Goal: Navigation & Orientation: Find specific page/section

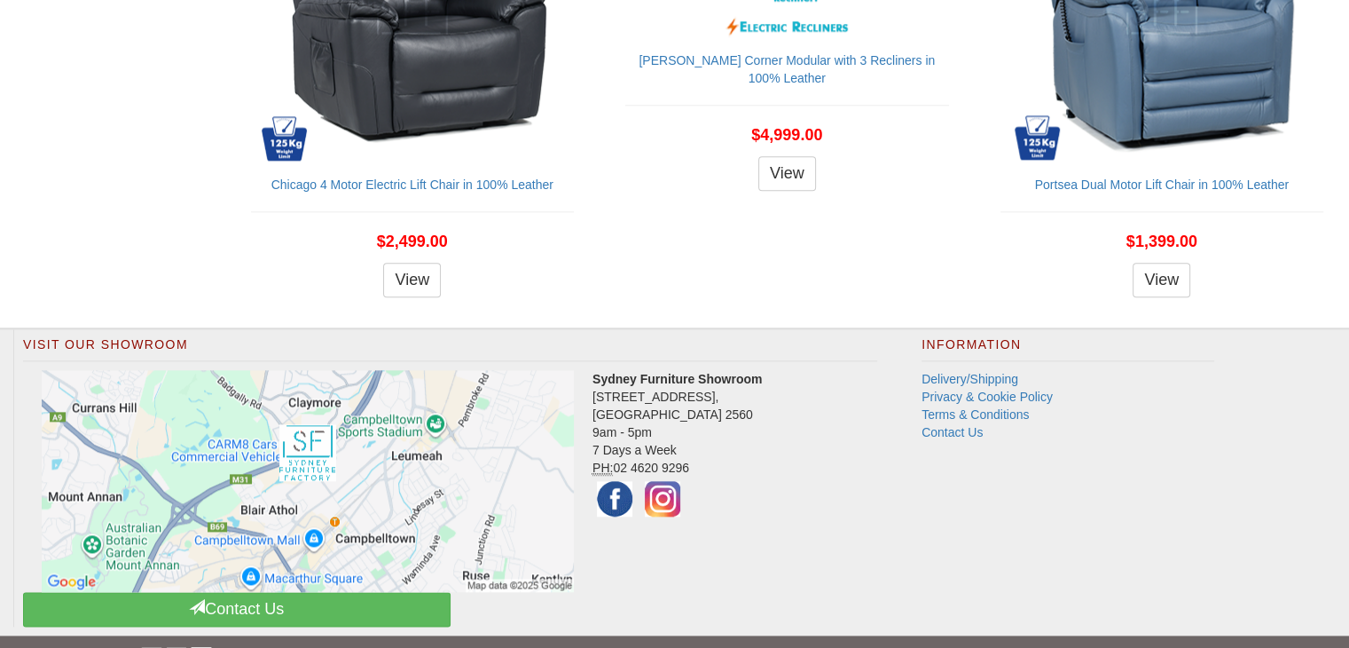
scroll to position [2071, 0]
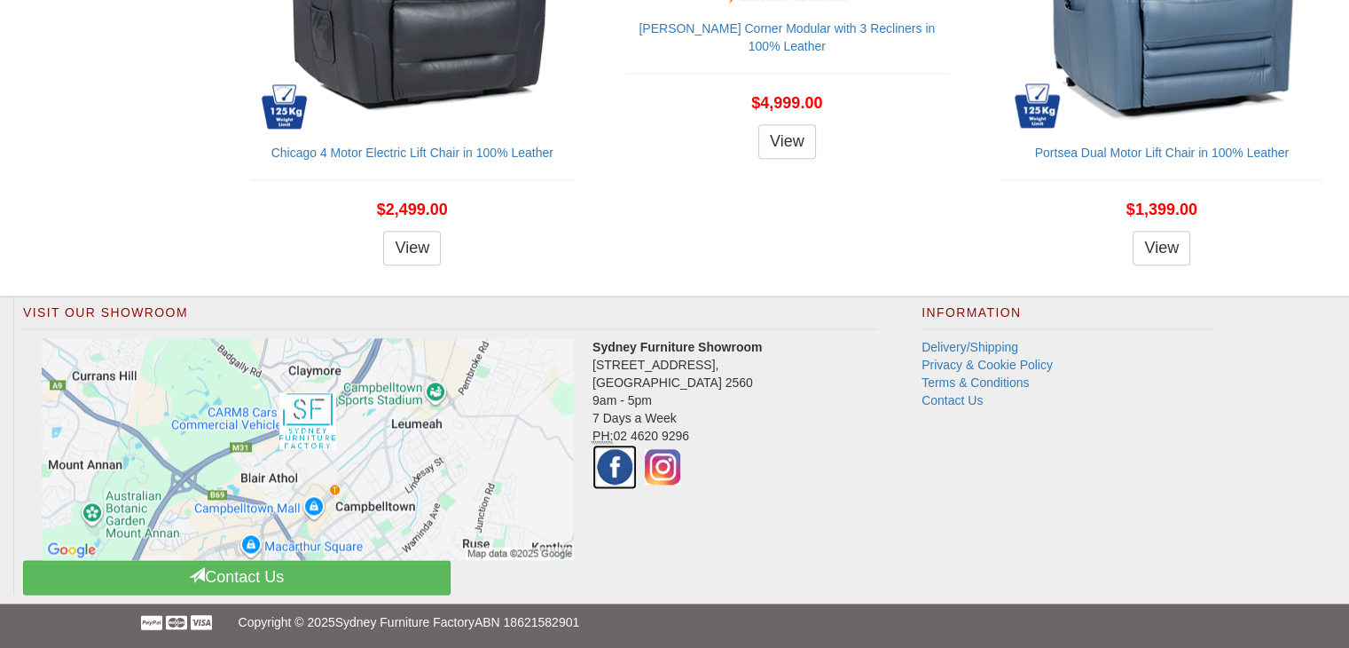
click at [618, 467] on img at bounding box center [615, 466] width 44 height 44
click at [670, 474] on img at bounding box center [662, 466] width 44 height 44
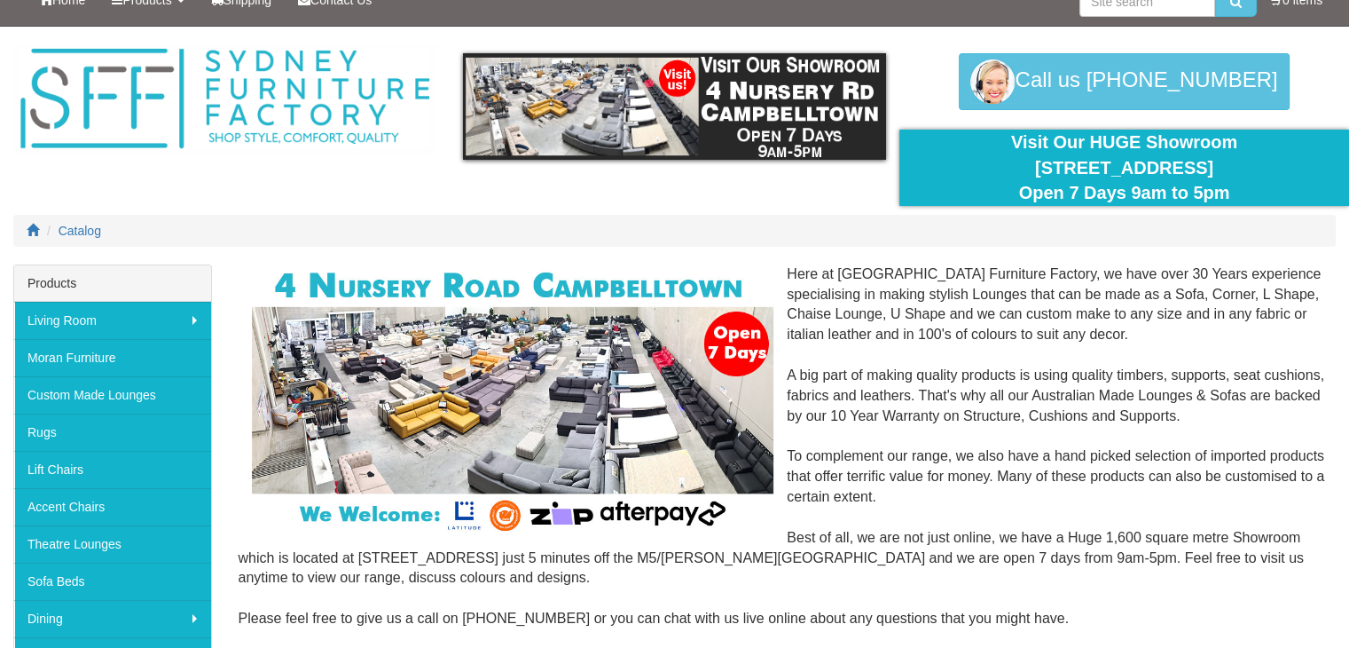
scroll to position [0, 0]
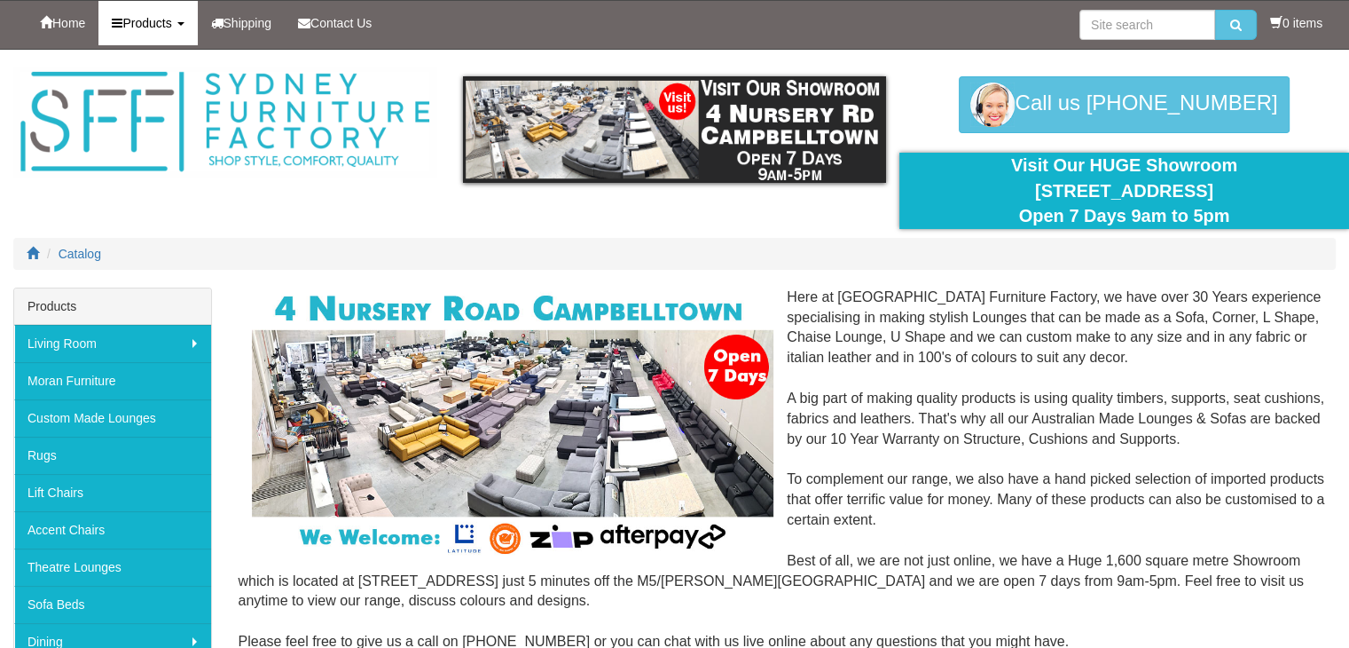
click at [155, 16] on span "Products" at bounding box center [146, 23] width 49 height 14
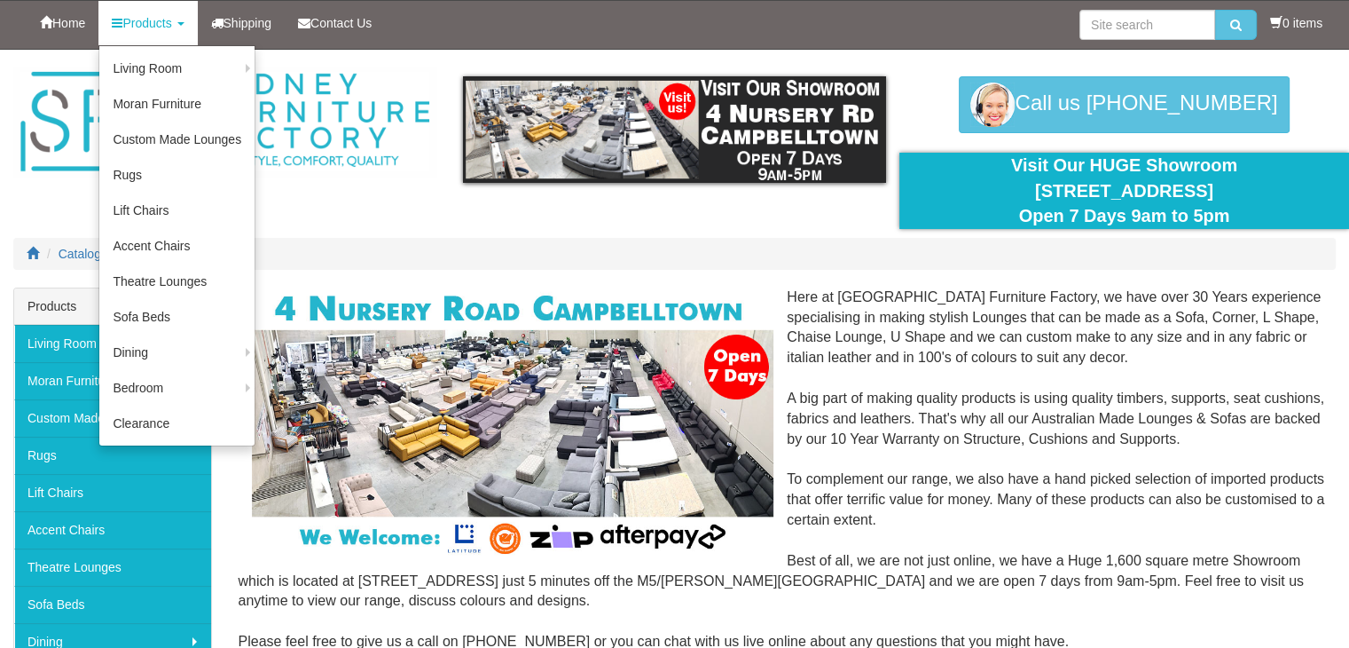
click at [85, 45] on div "Home Products Living Room Lounges Sofas Australian Made Lounges Corner Modular …" at bounding box center [674, 25] width 1323 height 48
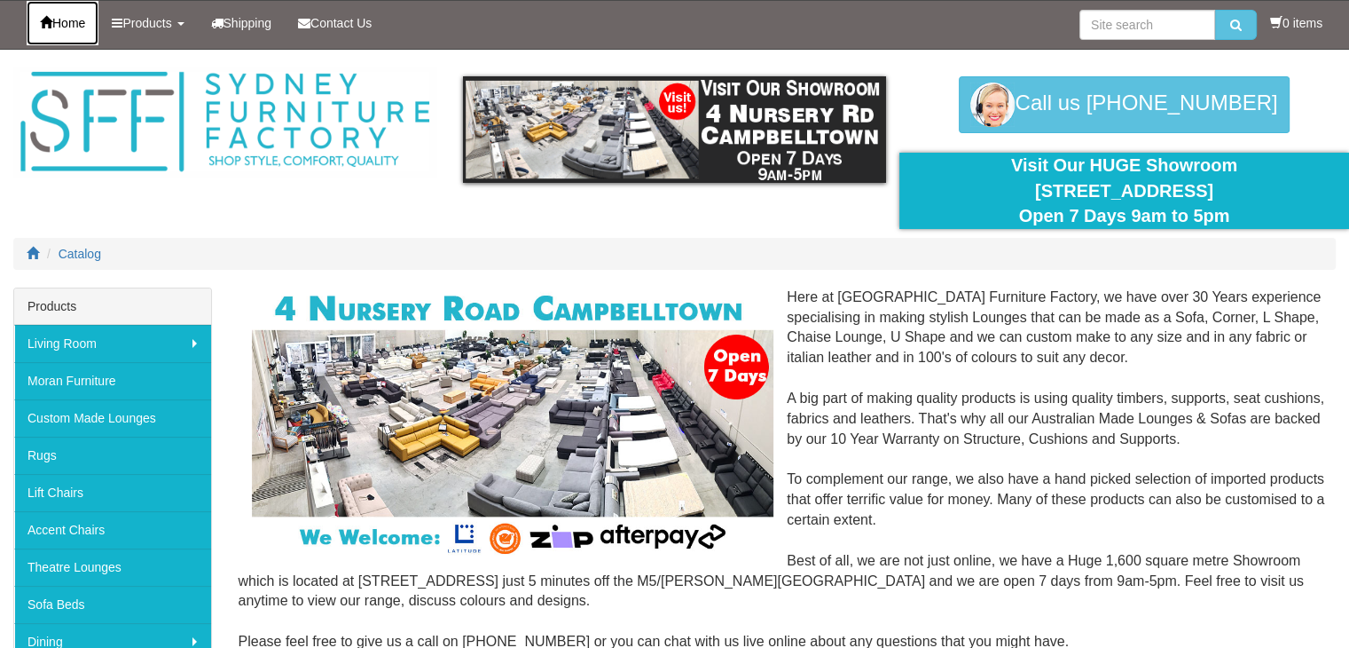
click at [81, 28] on span "Home" at bounding box center [68, 23] width 33 height 14
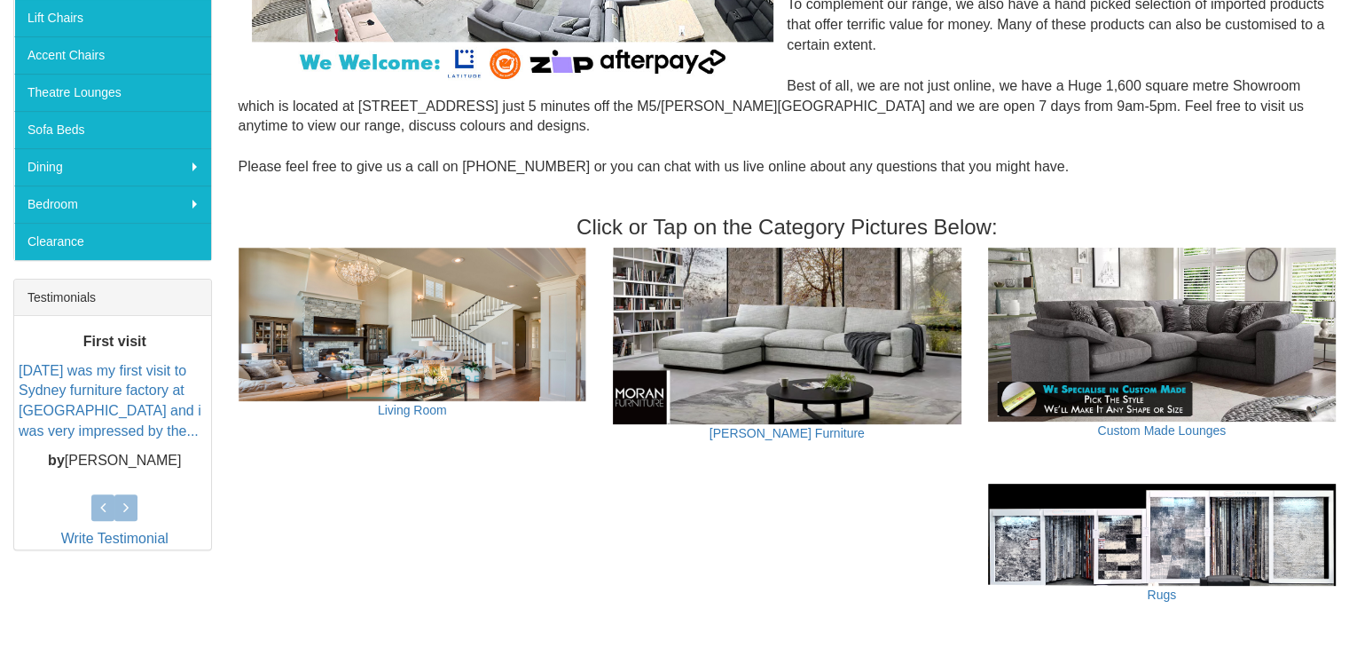
scroll to position [477, 0]
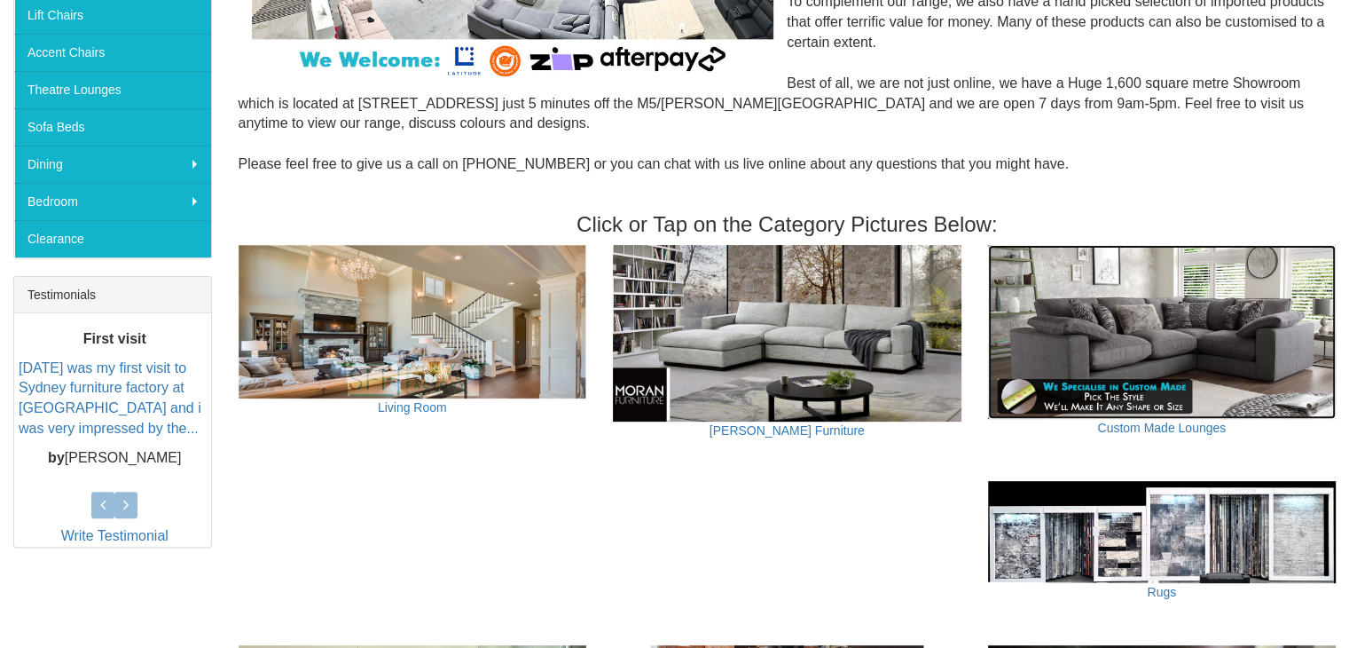
click at [1156, 343] on img at bounding box center [1162, 332] width 349 height 174
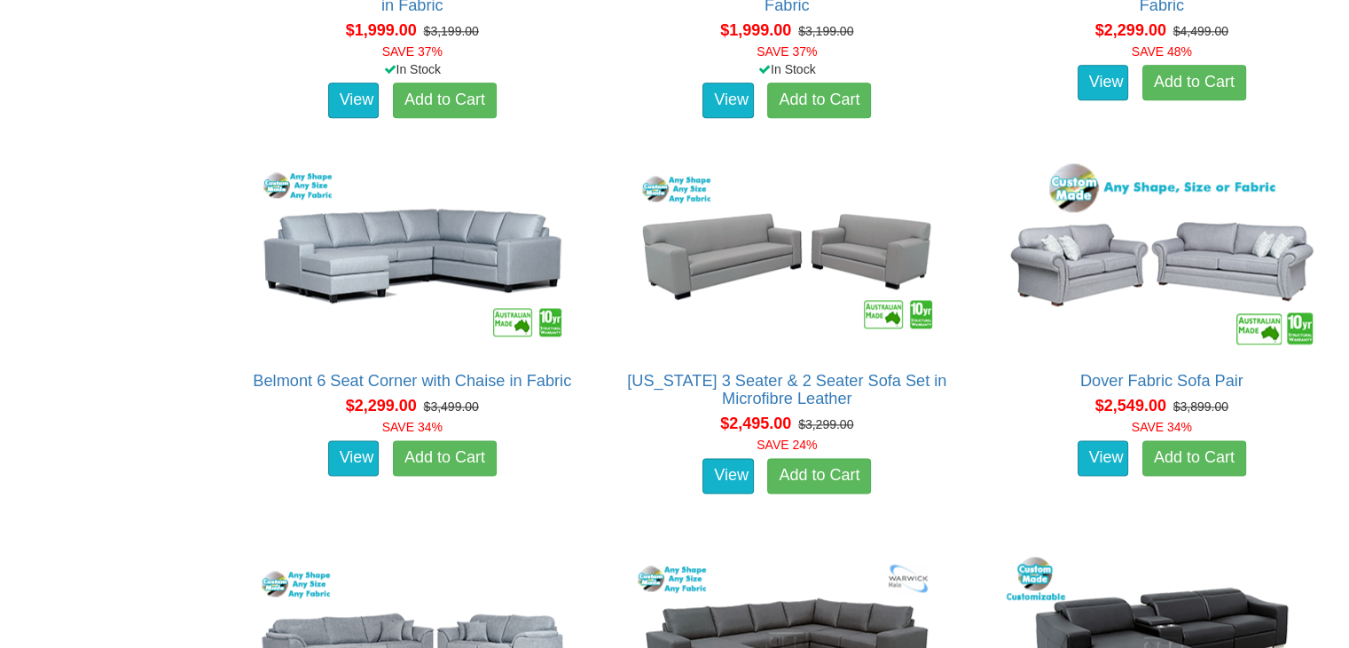
scroll to position [2241, 0]
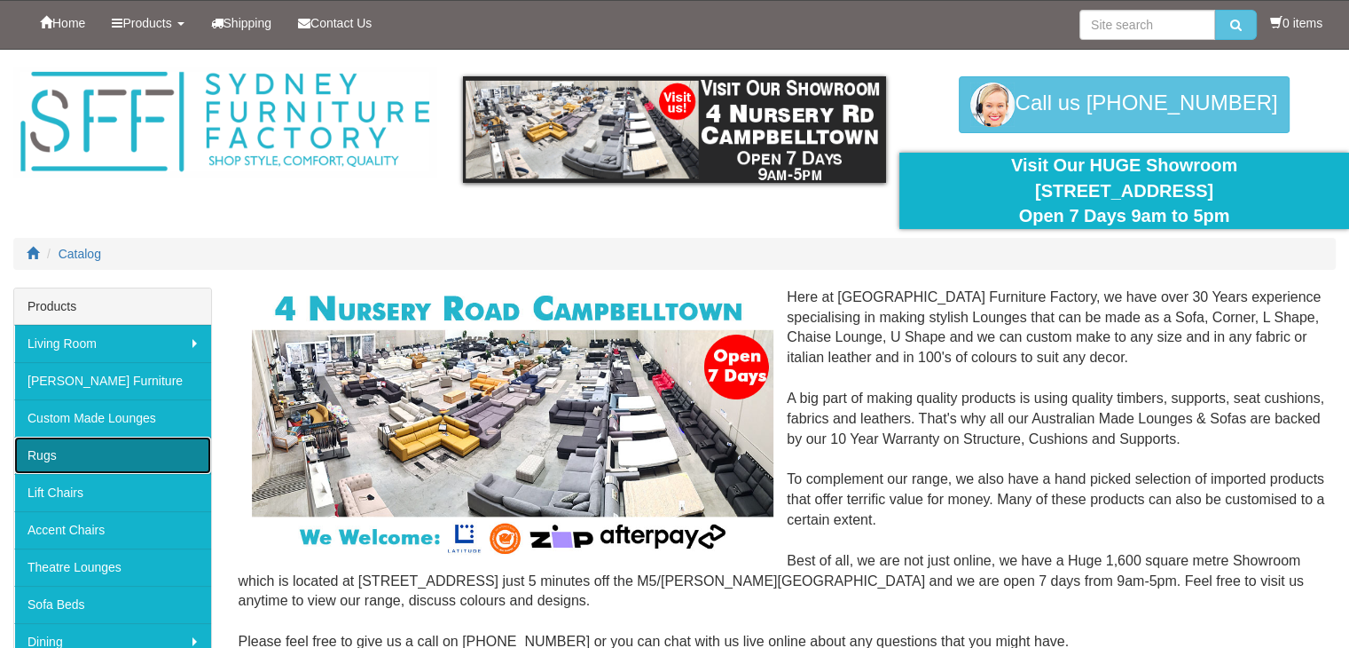
click at [129, 438] on link "Rugs" at bounding box center [112, 454] width 197 height 37
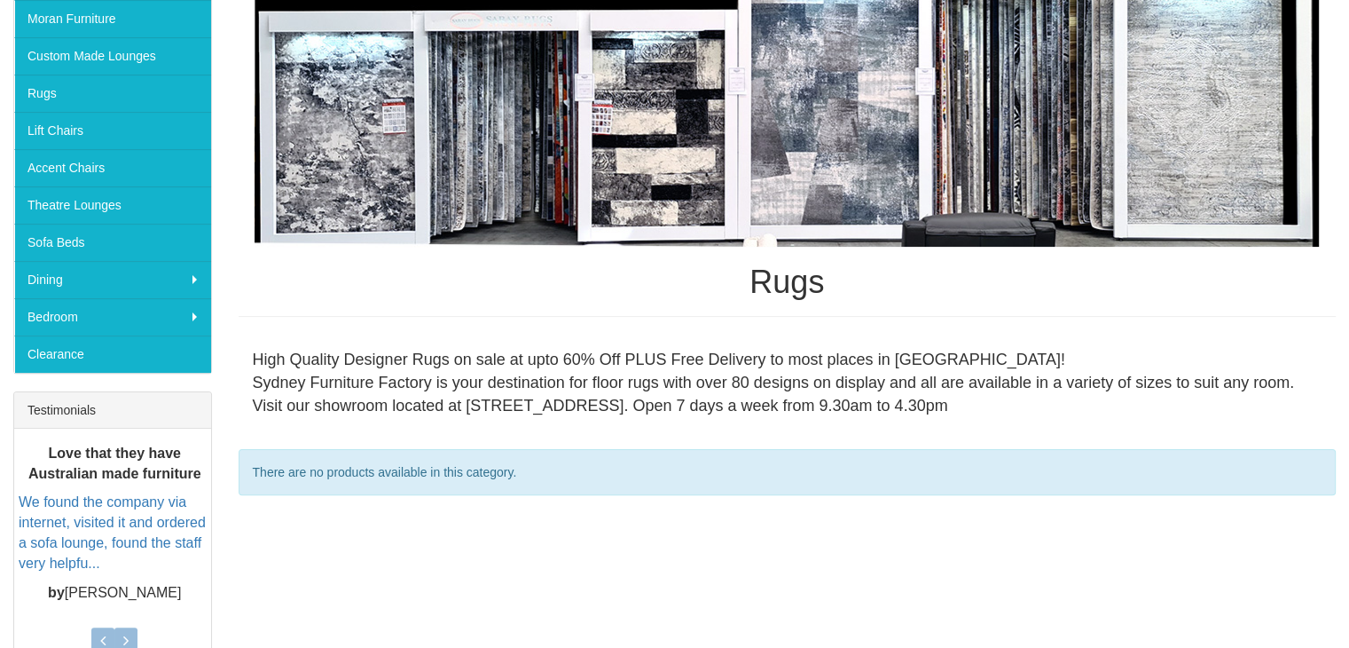
scroll to position [361, 0]
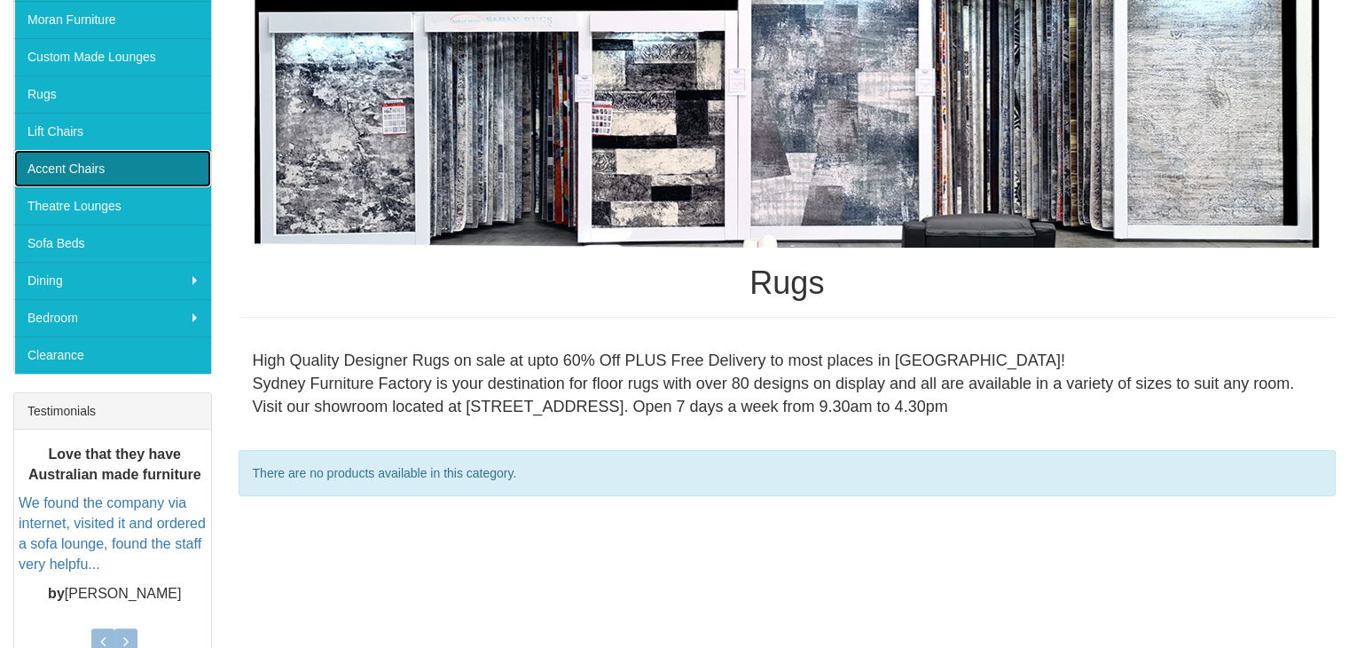
click at [136, 165] on link "Accent Chairs" at bounding box center [112, 168] width 197 height 37
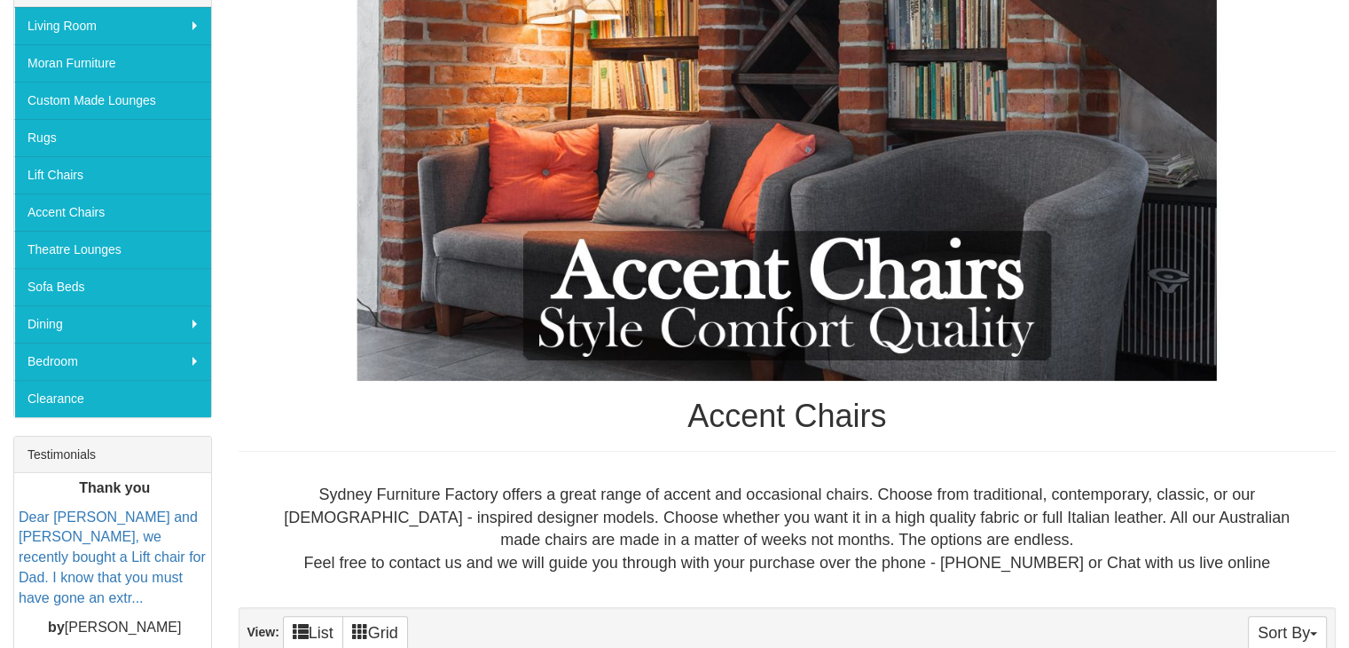
scroll to position [316, 0]
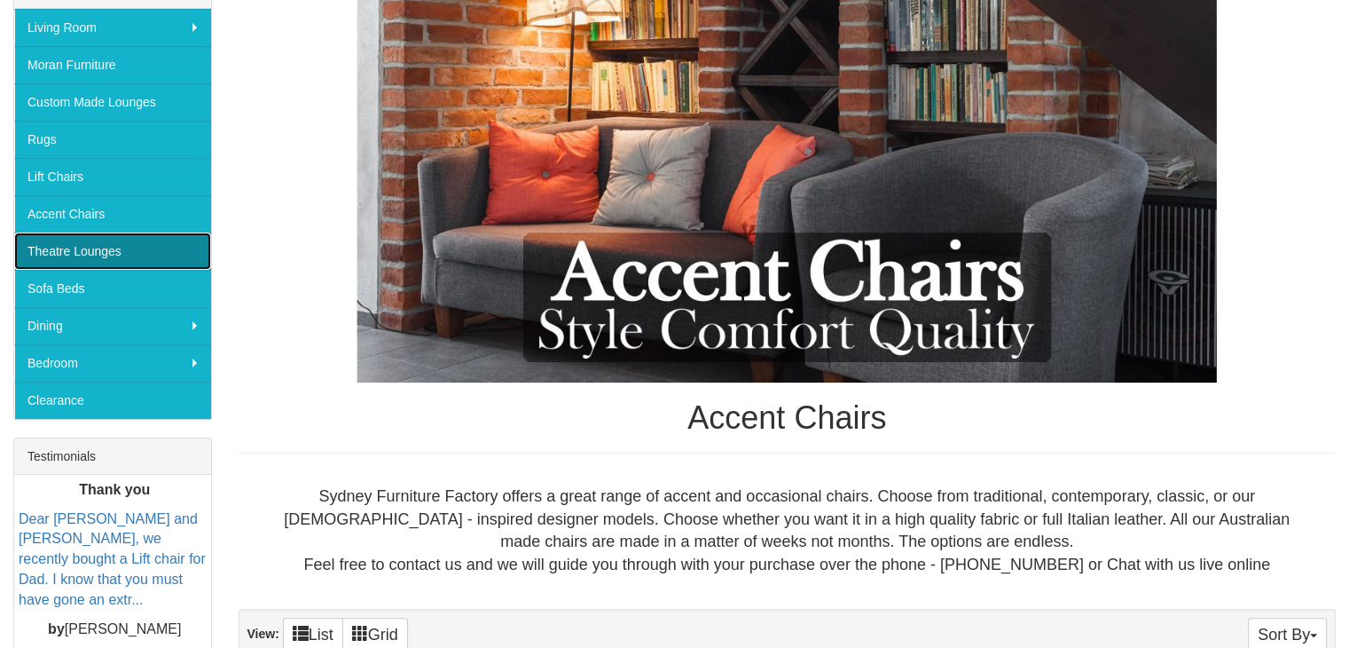
click at [144, 246] on link "Theatre Lounges" at bounding box center [112, 250] width 197 height 37
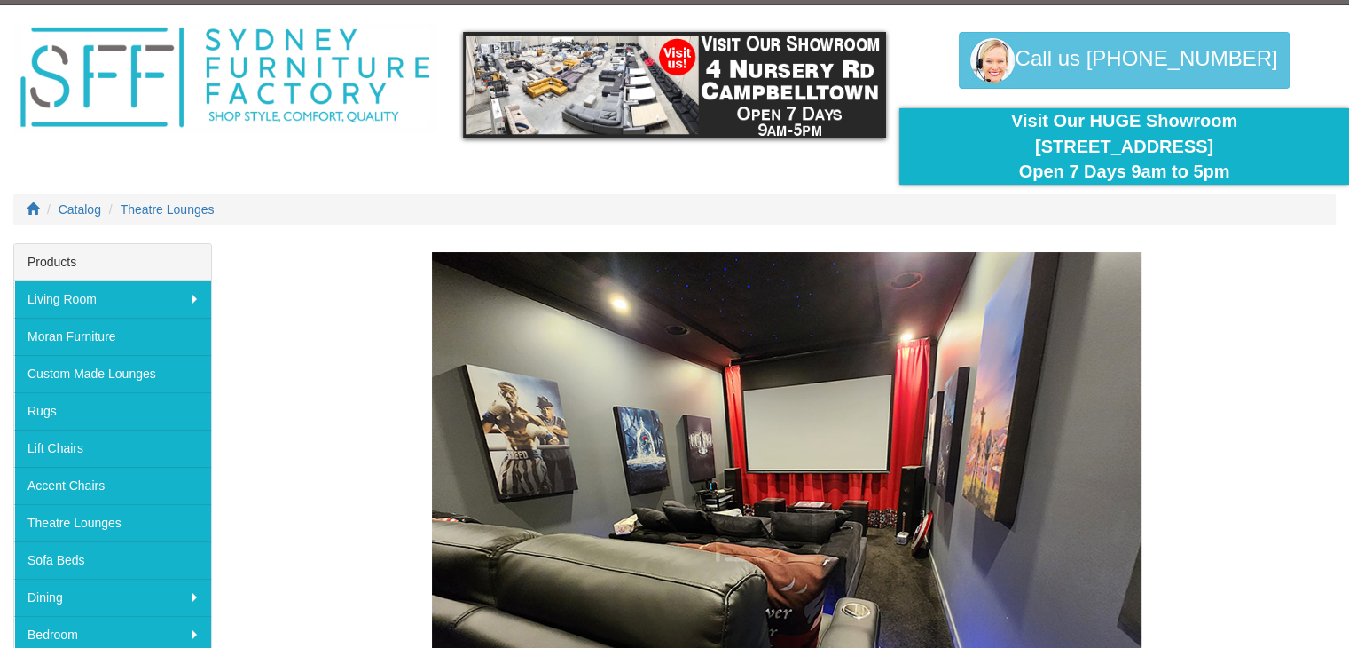
scroll to position [43, 0]
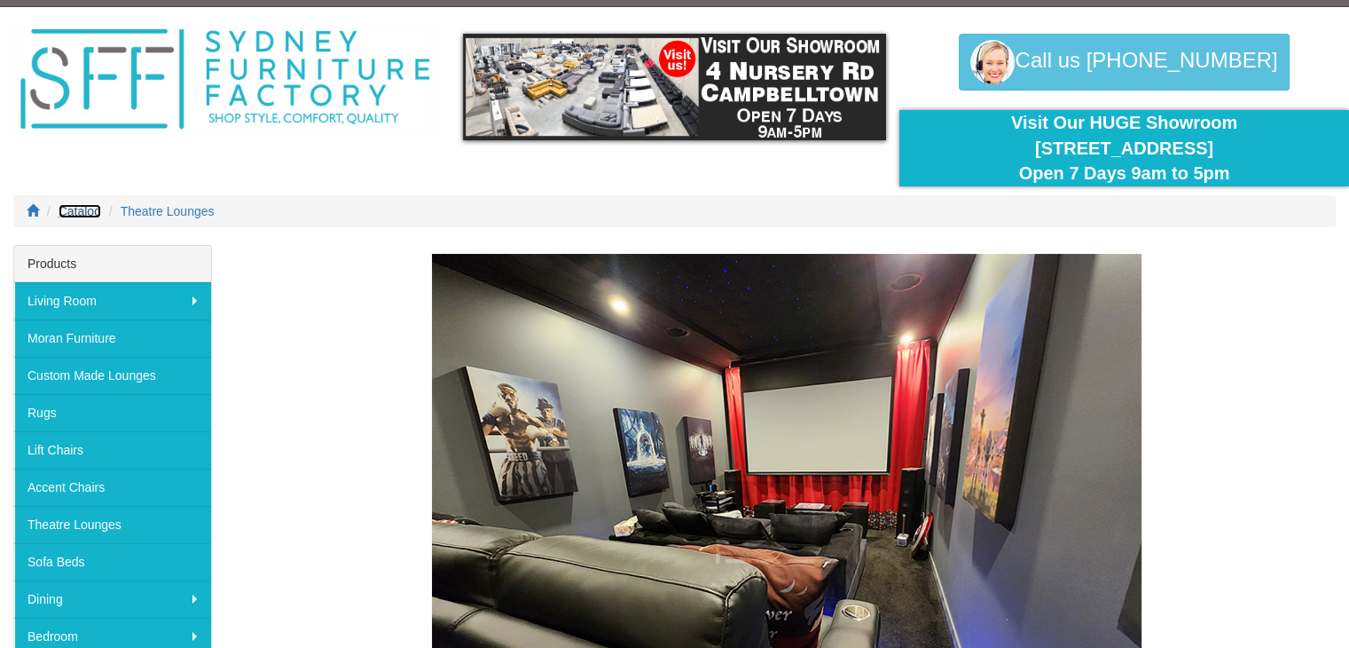
click at [82, 206] on span "Catalog" at bounding box center [80, 211] width 43 height 14
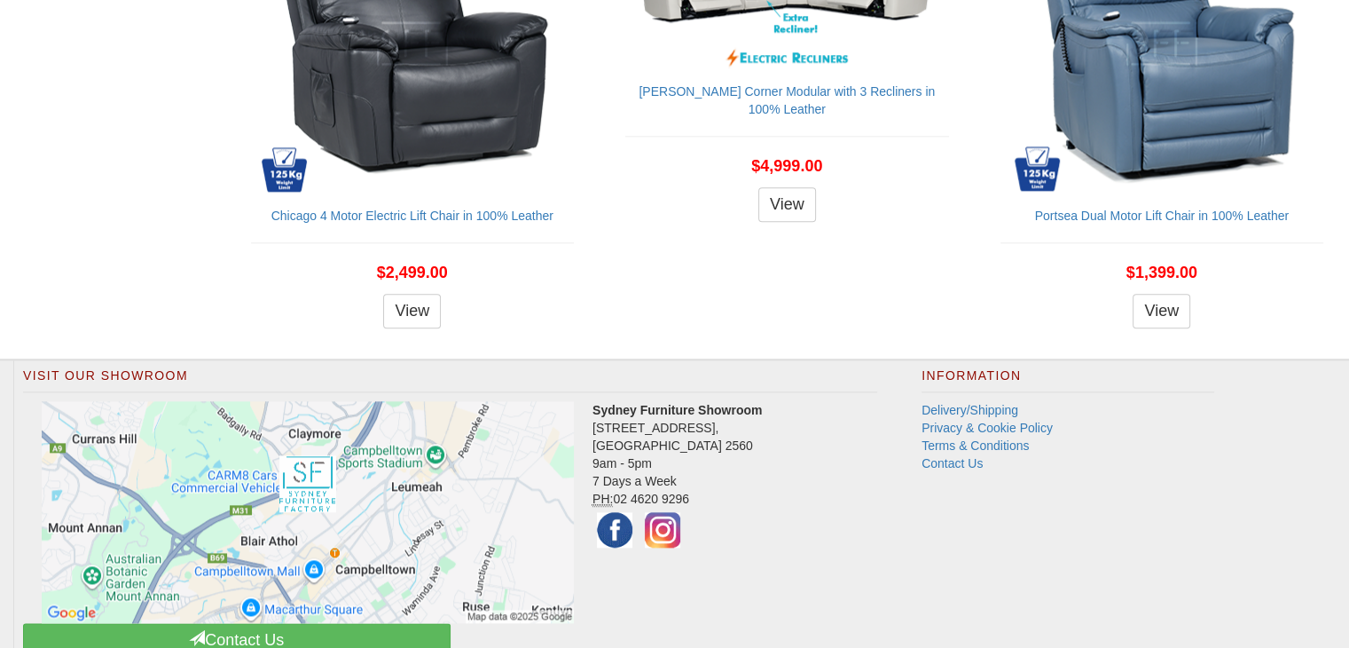
scroll to position [2071, 0]
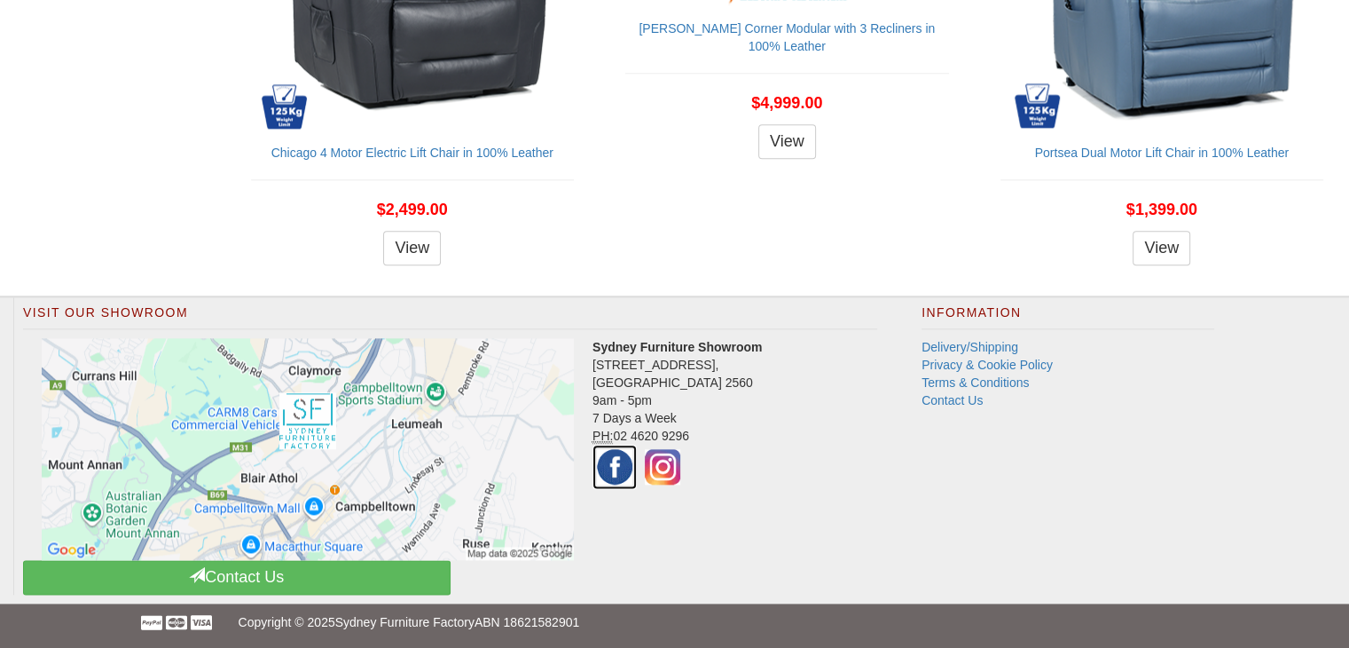
click at [617, 467] on img at bounding box center [615, 466] width 44 height 44
click at [666, 471] on img at bounding box center [662, 466] width 44 height 44
